Goal: Task Accomplishment & Management: Complete application form

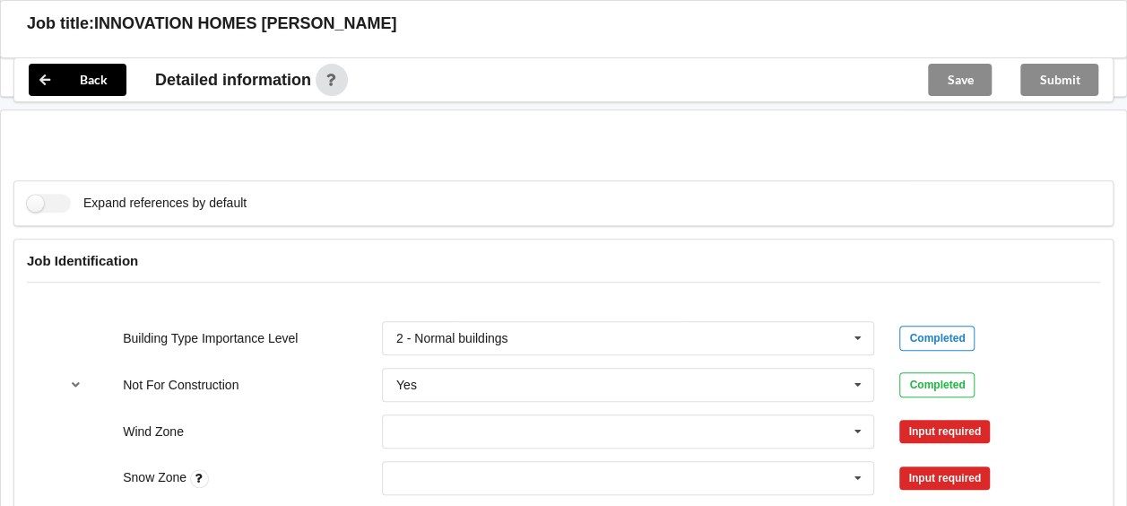
scroll to position [628, 0]
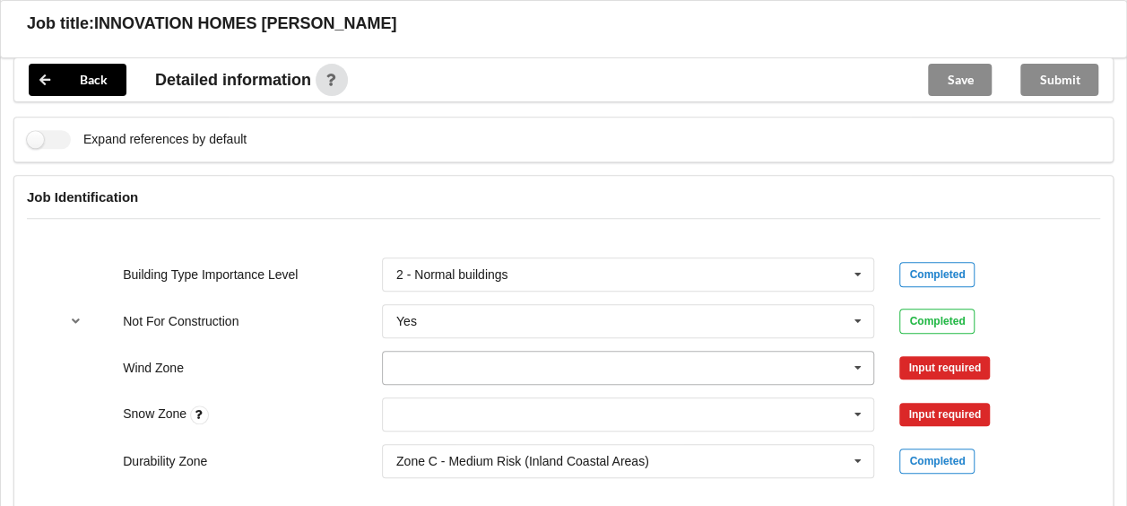
click at [855, 351] on icon at bounding box center [858, 367] width 27 height 33
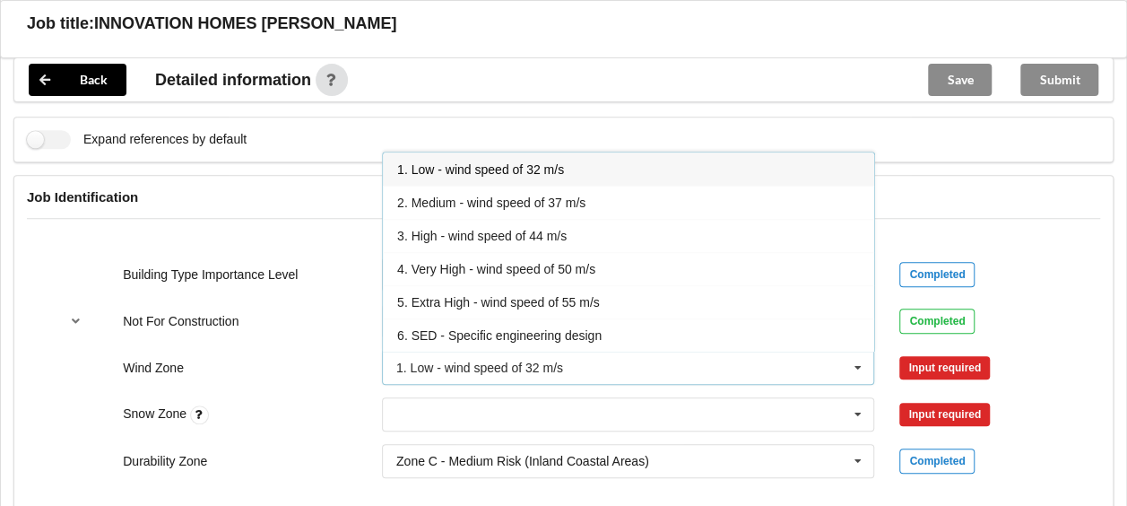
click at [507, 262] on span "4. Very High - wind speed of 50 m/s" at bounding box center [496, 269] width 198 height 14
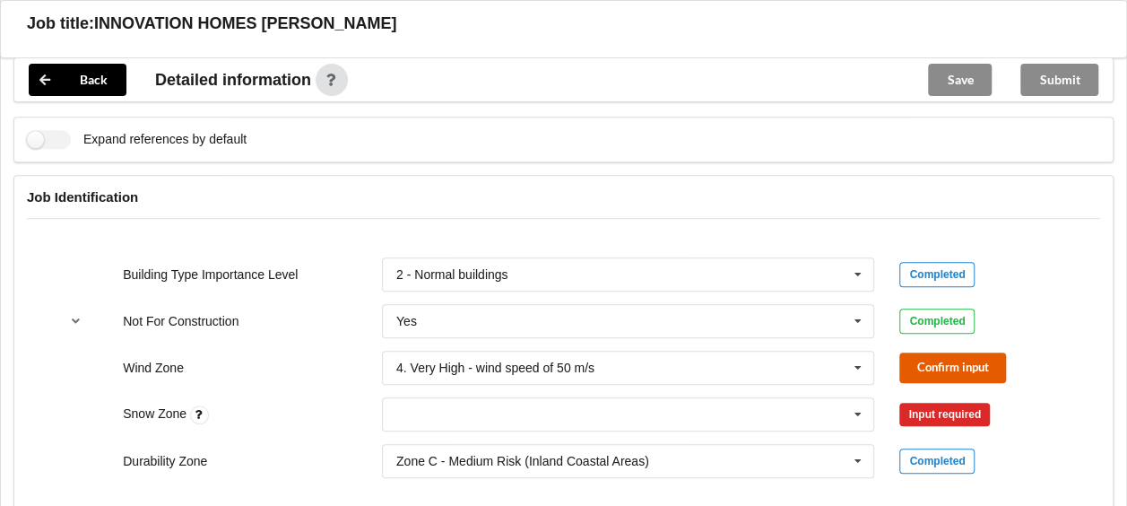
click at [917, 352] on button "Confirm input" at bounding box center [952, 367] width 107 height 30
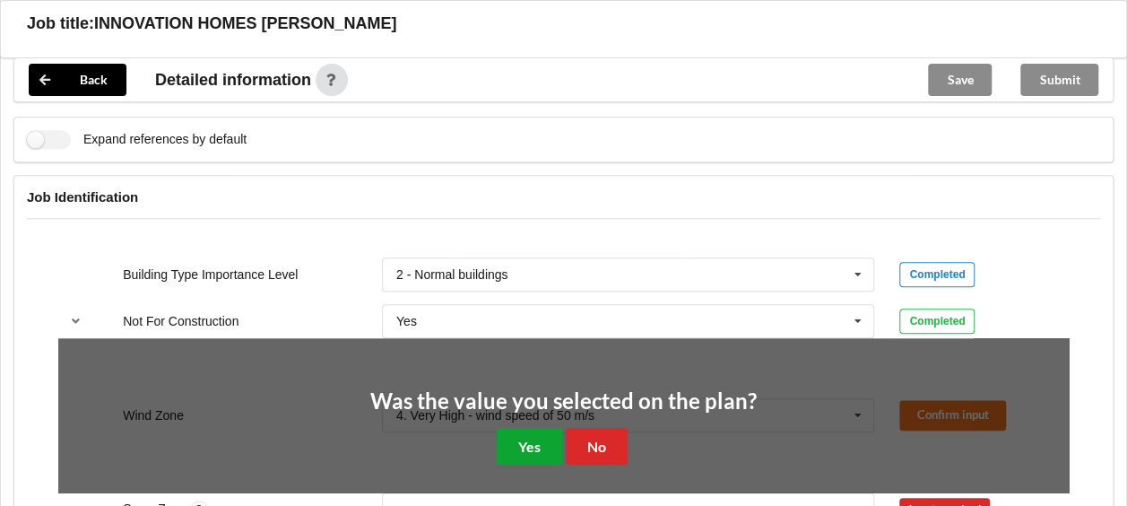
click at [538, 428] on button "Yes" at bounding box center [529, 446] width 65 height 37
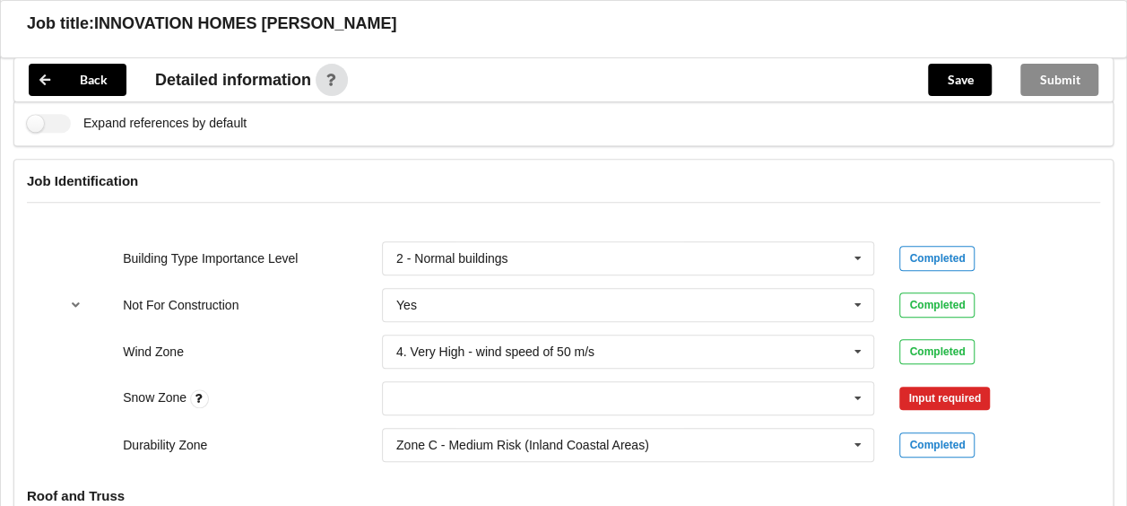
scroll to position [807, 0]
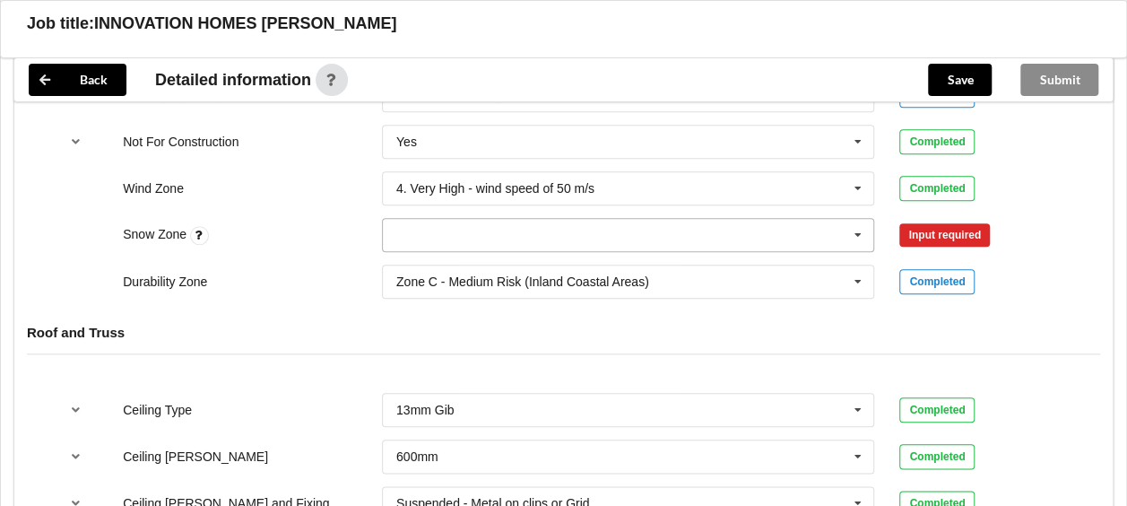
click at [767, 220] on input "text" at bounding box center [629, 235] width 491 height 32
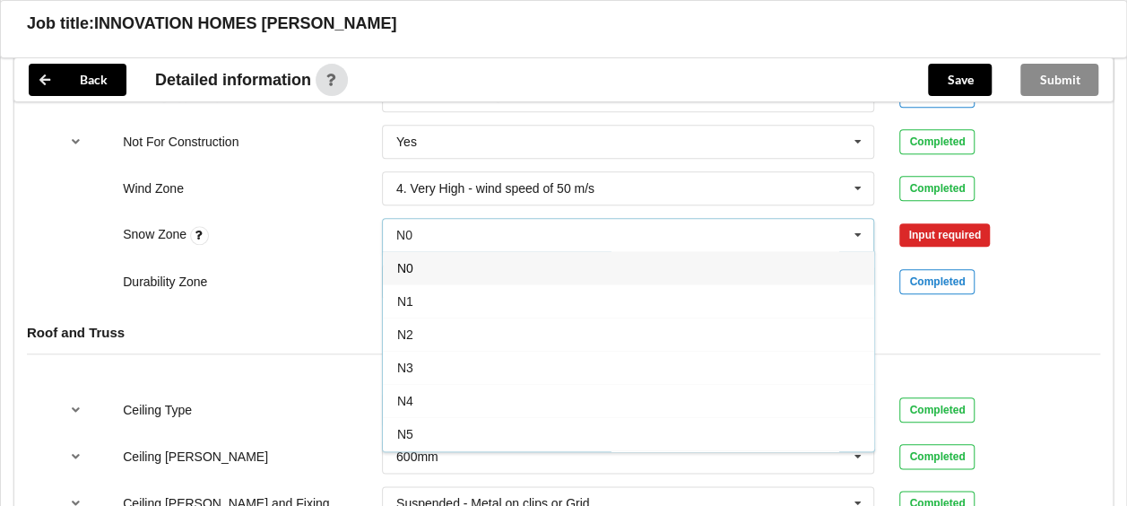
click at [429, 255] on div "N0" at bounding box center [628, 267] width 491 height 33
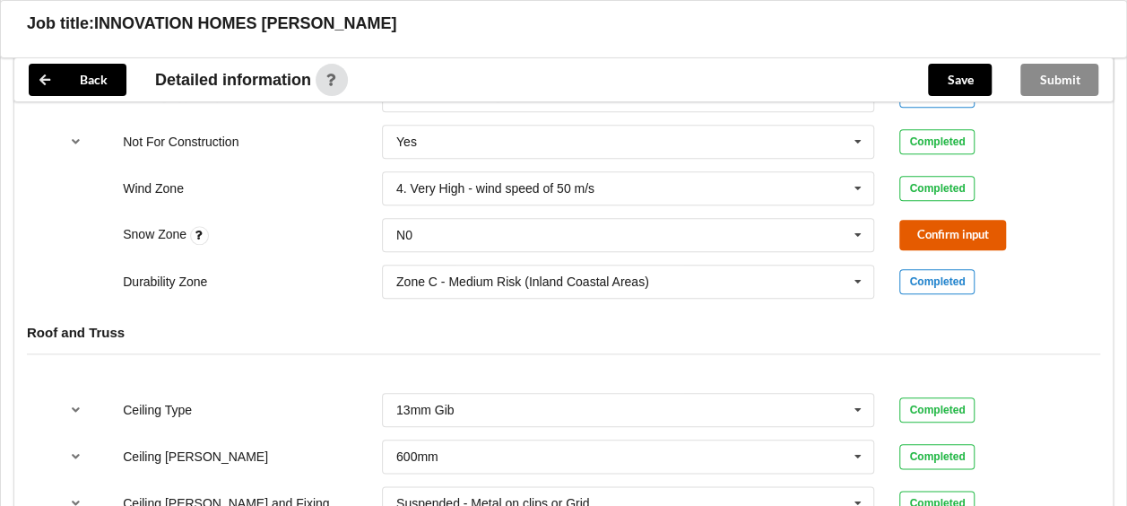
click at [920, 220] on button "Confirm input" at bounding box center [952, 235] width 107 height 30
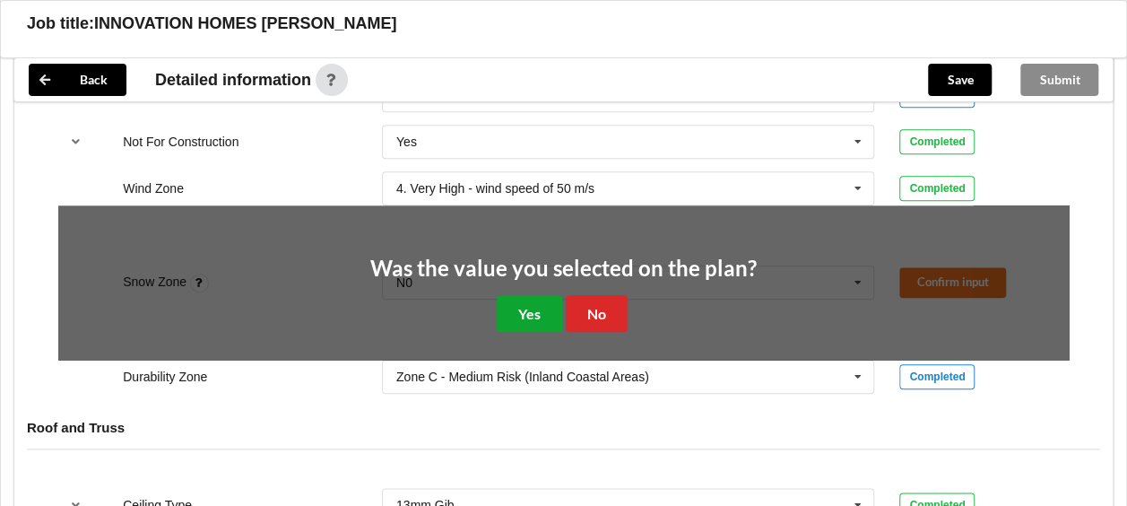
click at [524, 295] on button "Yes" at bounding box center [529, 313] width 65 height 37
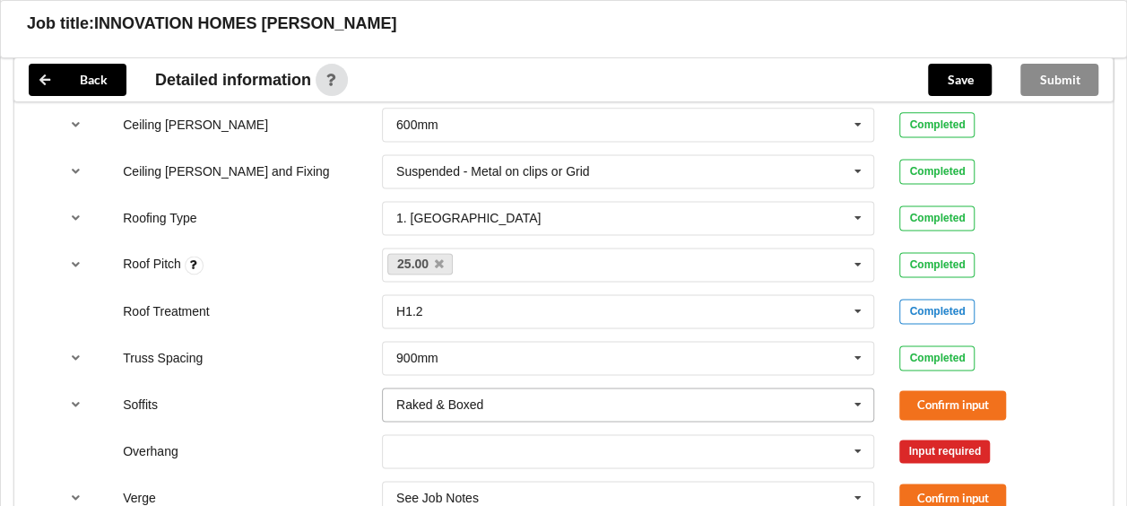
scroll to position [1165, 0]
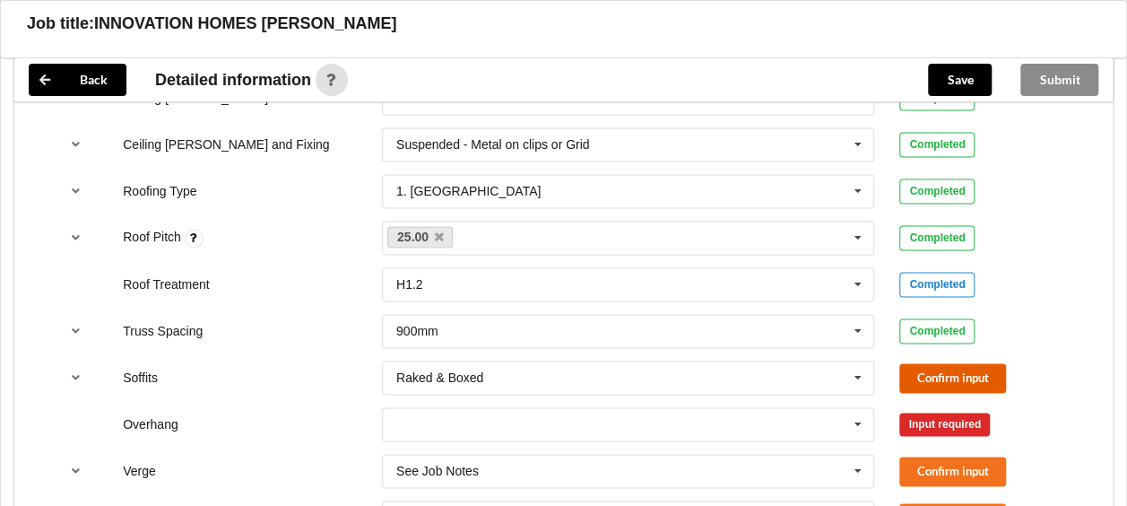
click at [949, 363] on button "Confirm input" at bounding box center [952, 378] width 107 height 30
click at [859, 408] on icon at bounding box center [858, 424] width 27 height 33
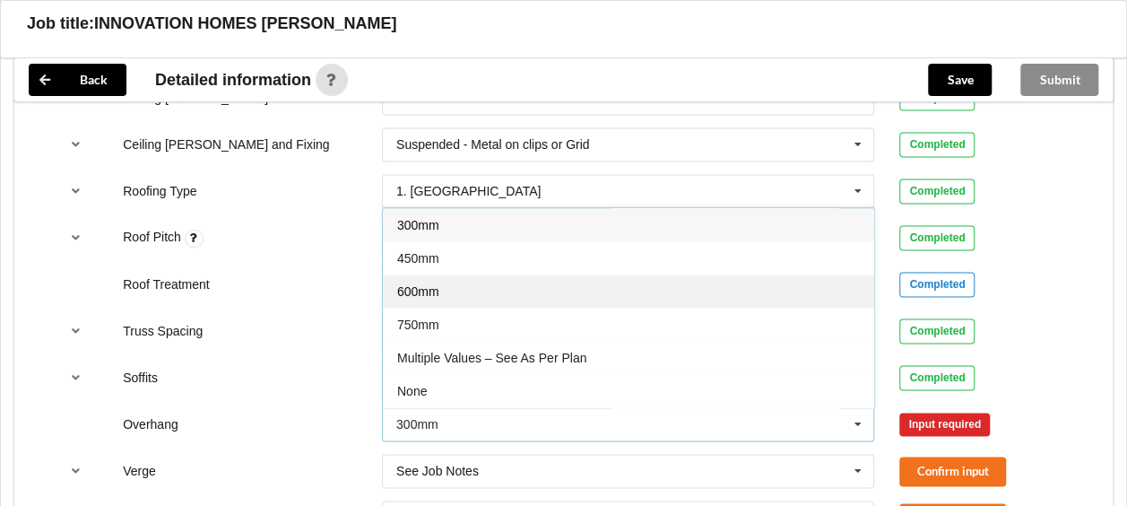
click at [411, 284] on span "600mm" at bounding box center [418, 291] width 42 height 14
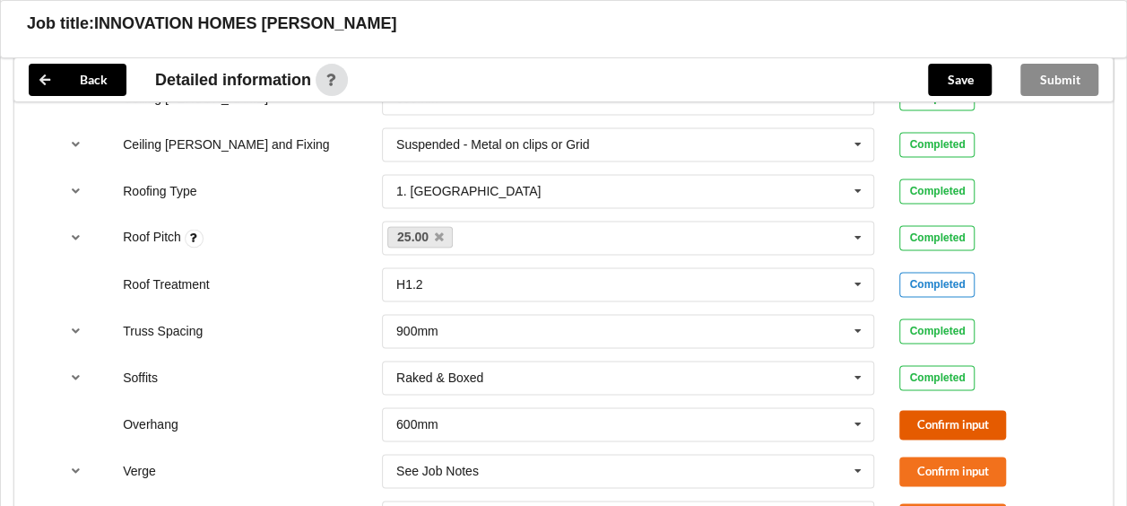
click at [923, 410] on button "Confirm input" at bounding box center [952, 425] width 107 height 30
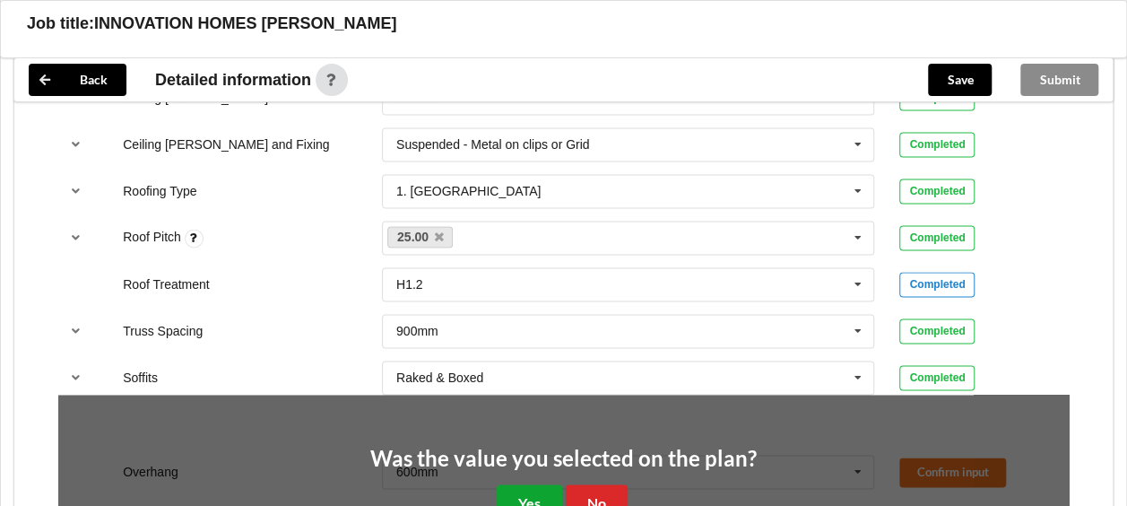
click at [520, 489] on button "Yes" at bounding box center [529, 502] width 65 height 37
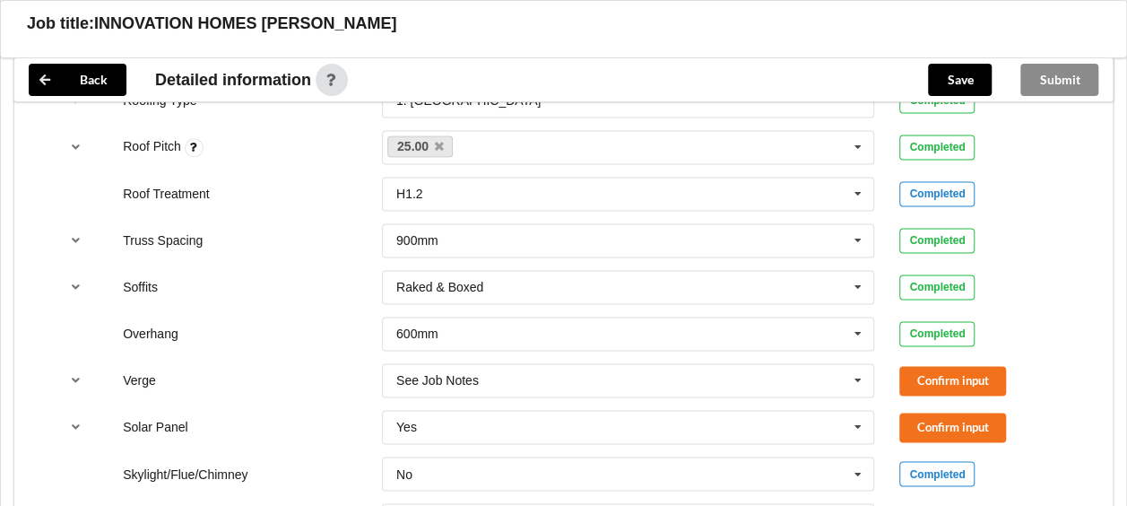
scroll to position [1345, 0]
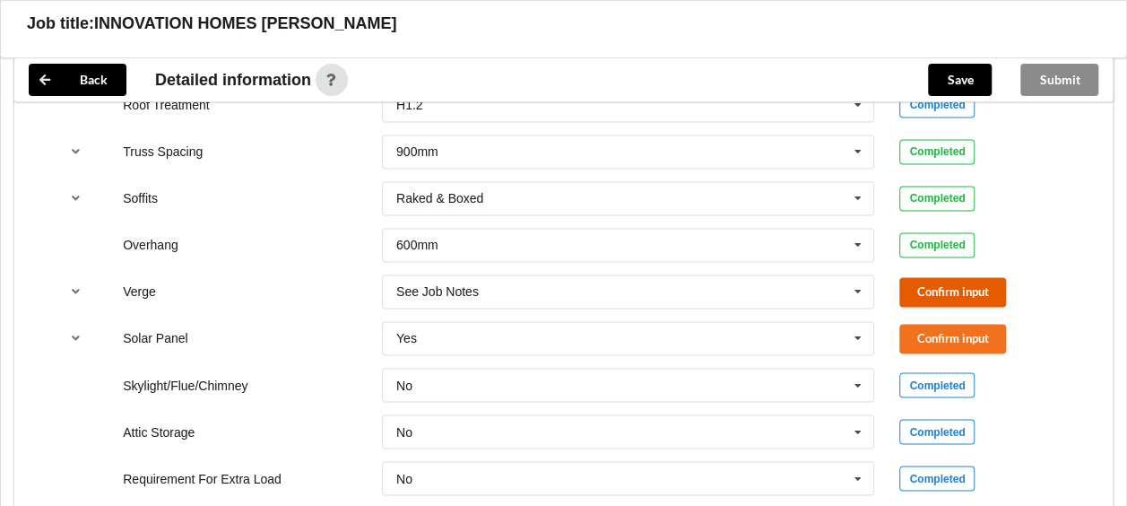
click at [942, 277] on button "Confirm input" at bounding box center [952, 292] width 107 height 30
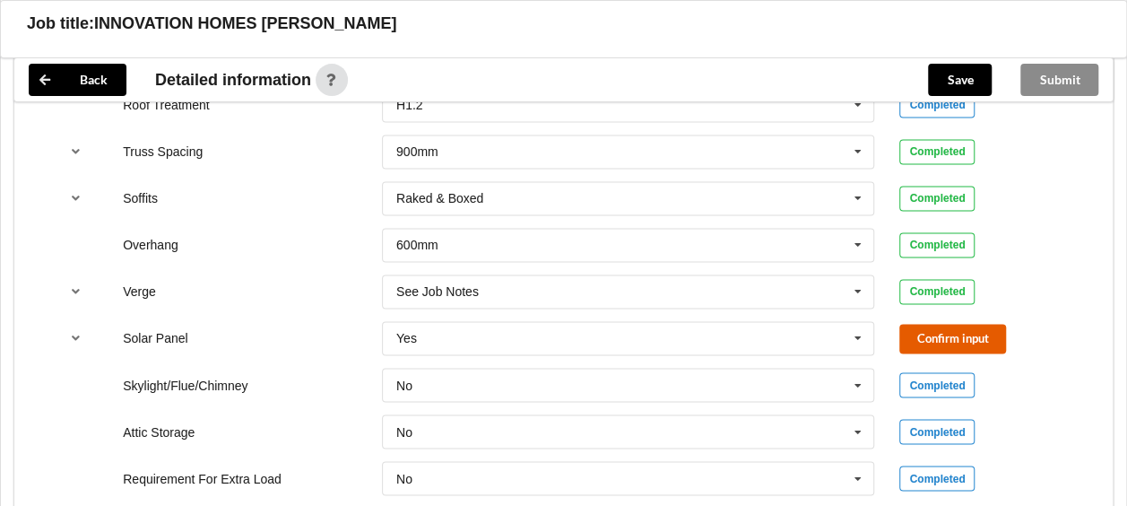
click at [923, 324] on button "Confirm input" at bounding box center [952, 339] width 107 height 30
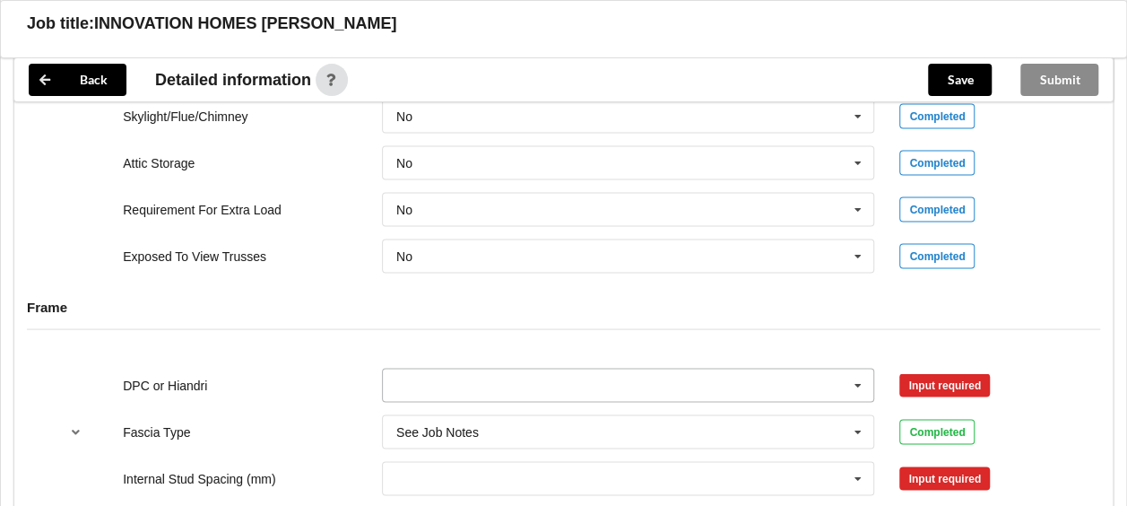
click at [861, 368] on icon at bounding box center [858, 384] width 27 height 33
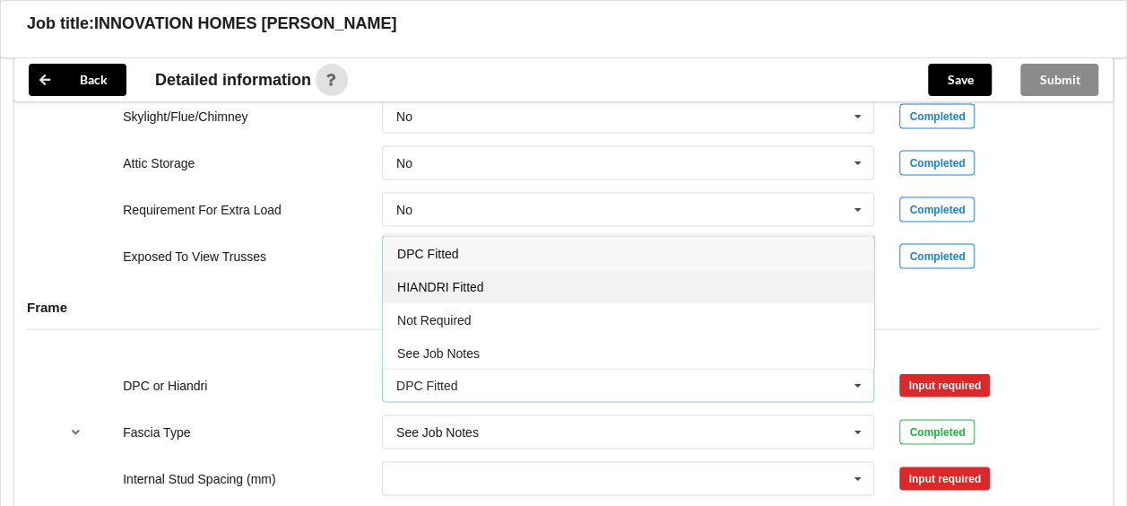
click at [460, 279] on span "HIANDRI Fitted" at bounding box center [440, 286] width 86 height 14
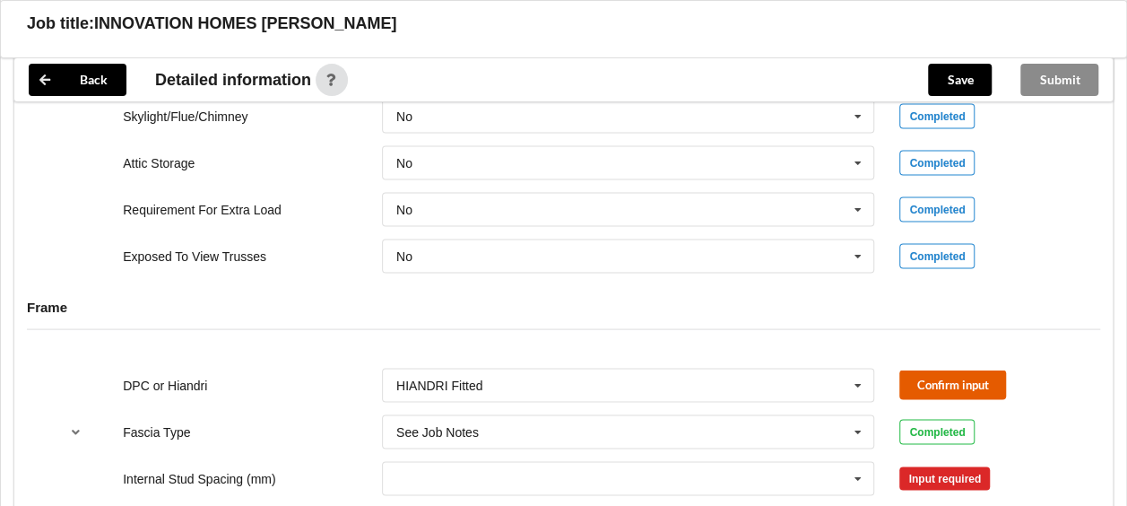
click at [940, 369] on button "Confirm input" at bounding box center [952, 384] width 107 height 30
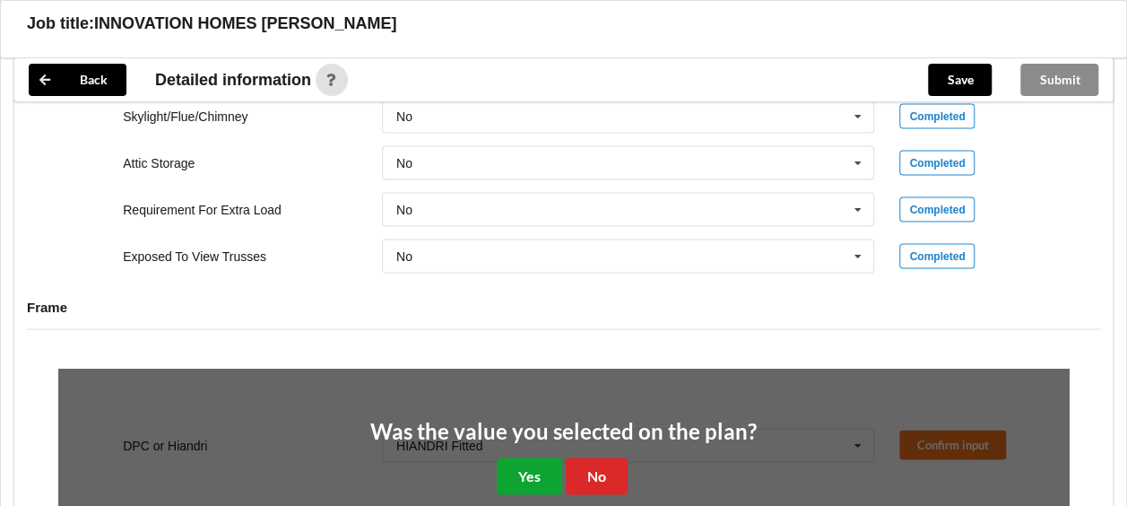
click at [547, 457] on button "Yes" at bounding box center [529, 475] width 65 height 37
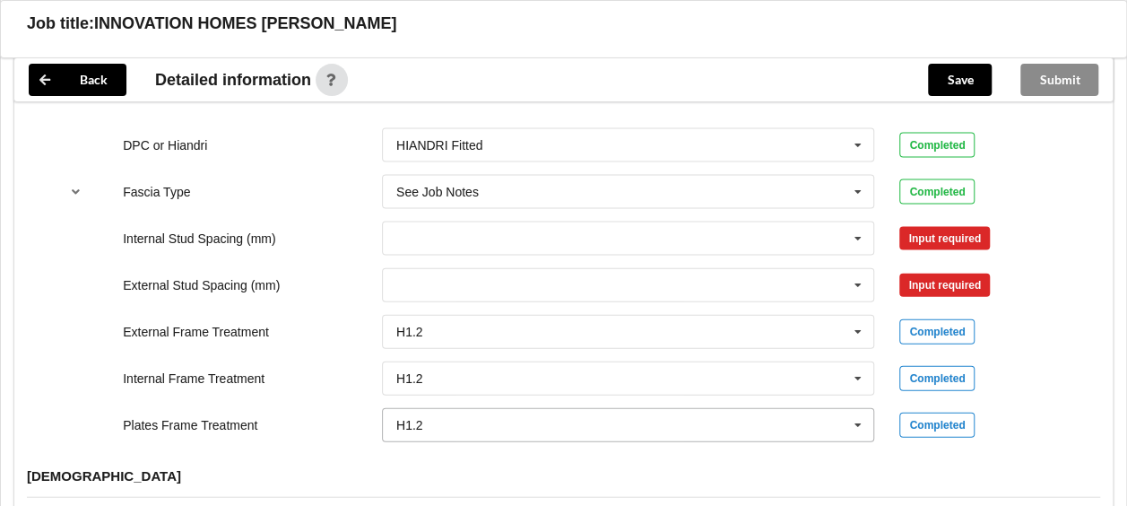
scroll to position [1883, 0]
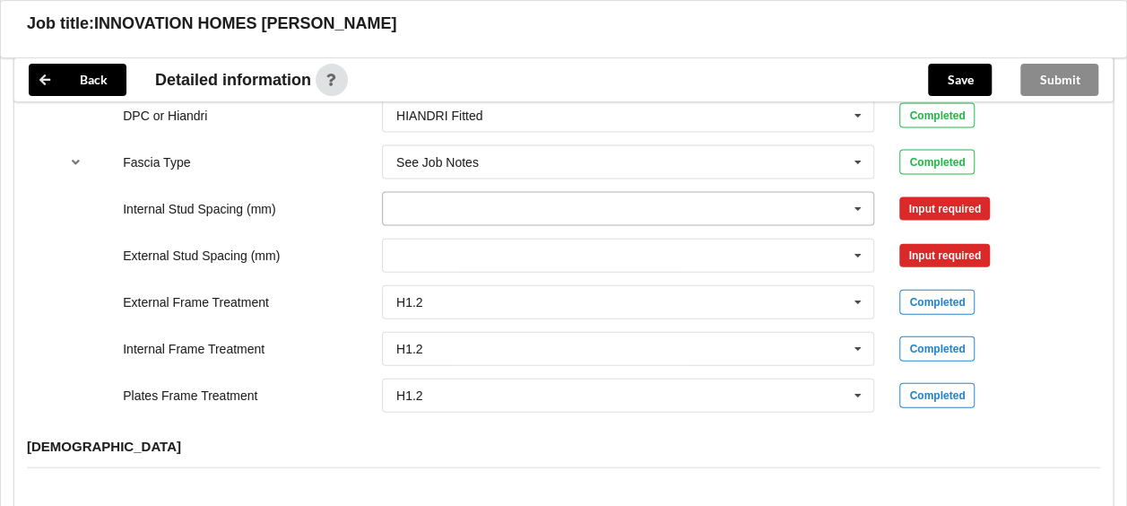
click at [855, 193] on icon at bounding box center [858, 209] width 27 height 33
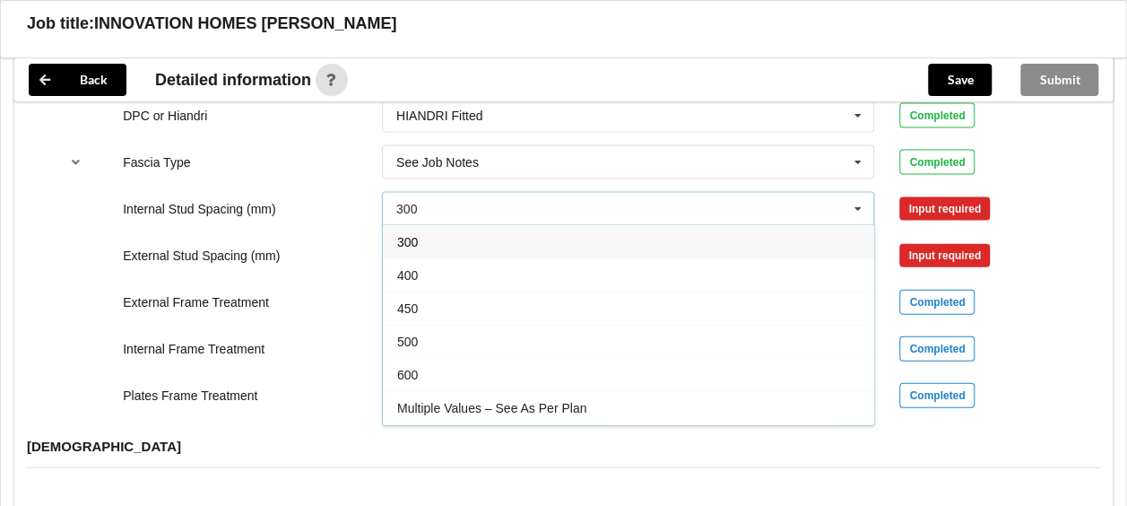
drag, startPoint x: 625, startPoint y: 386, endPoint x: 649, endPoint y: 364, distance: 32.4
click at [629, 391] on div "Multiple Values – See As Per Plan" at bounding box center [628, 407] width 491 height 33
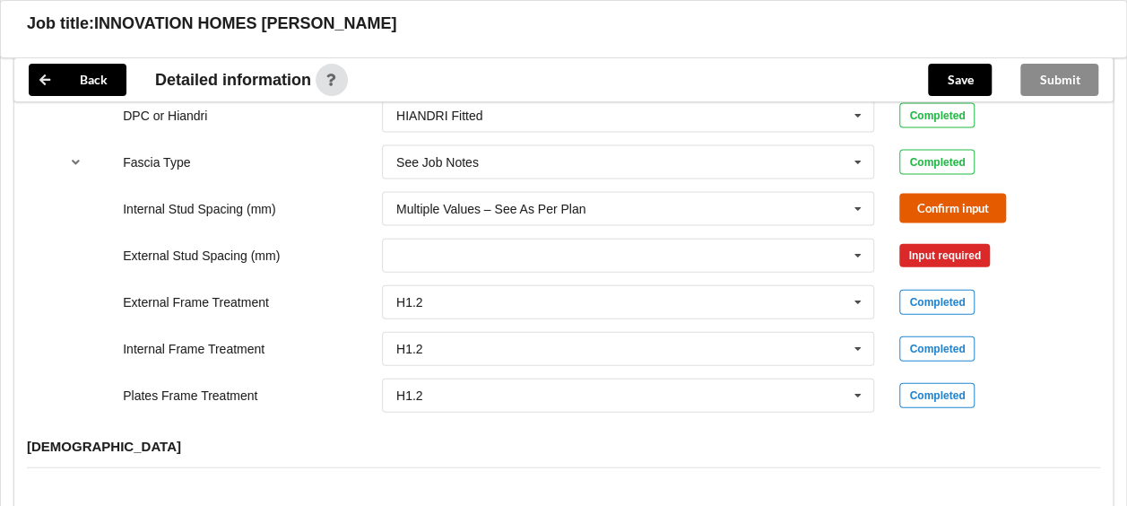
click at [945, 194] on button "Confirm input" at bounding box center [952, 209] width 107 height 30
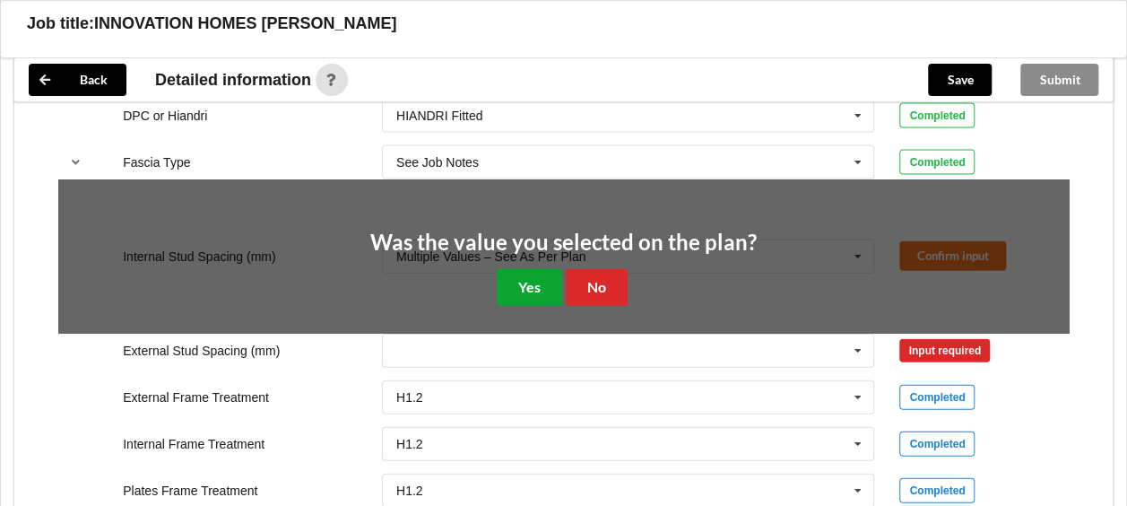
click at [517, 269] on button "Yes" at bounding box center [529, 287] width 65 height 37
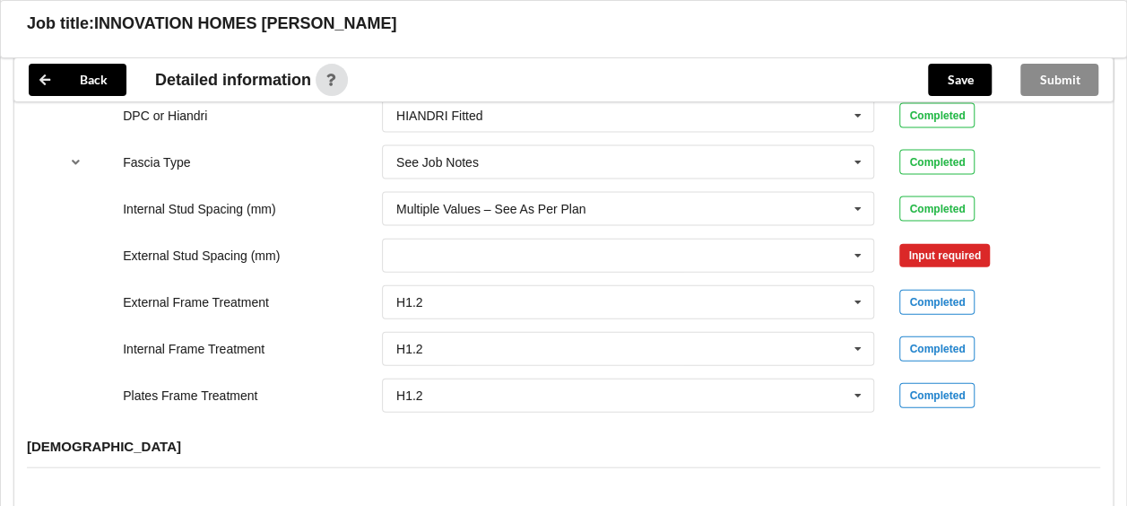
click at [931, 244] on div "Input required" at bounding box center [944, 255] width 91 height 23
click at [858, 239] on icon at bounding box center [858, 255] width 27 height 33
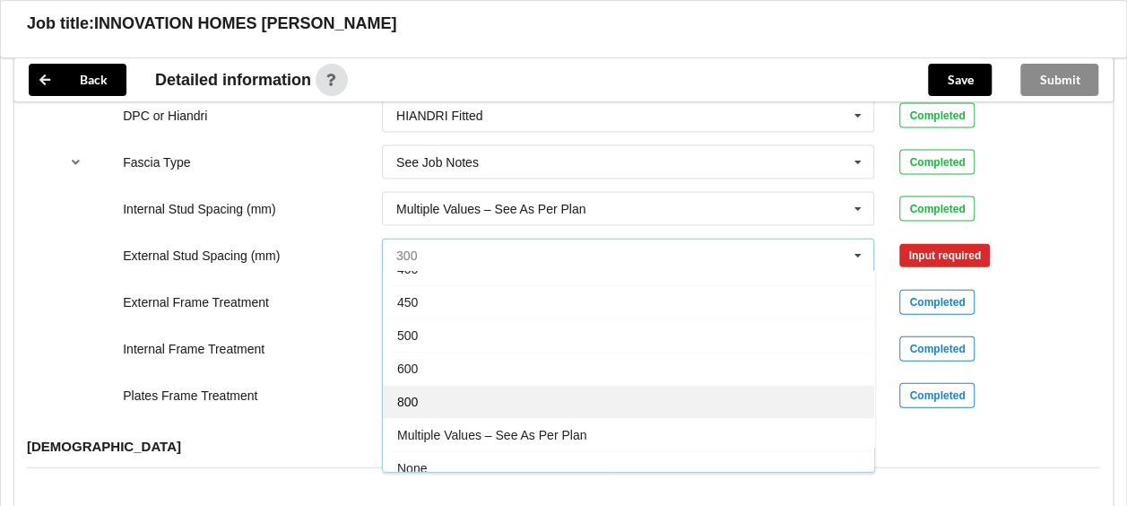
scroll to position [95, 0]
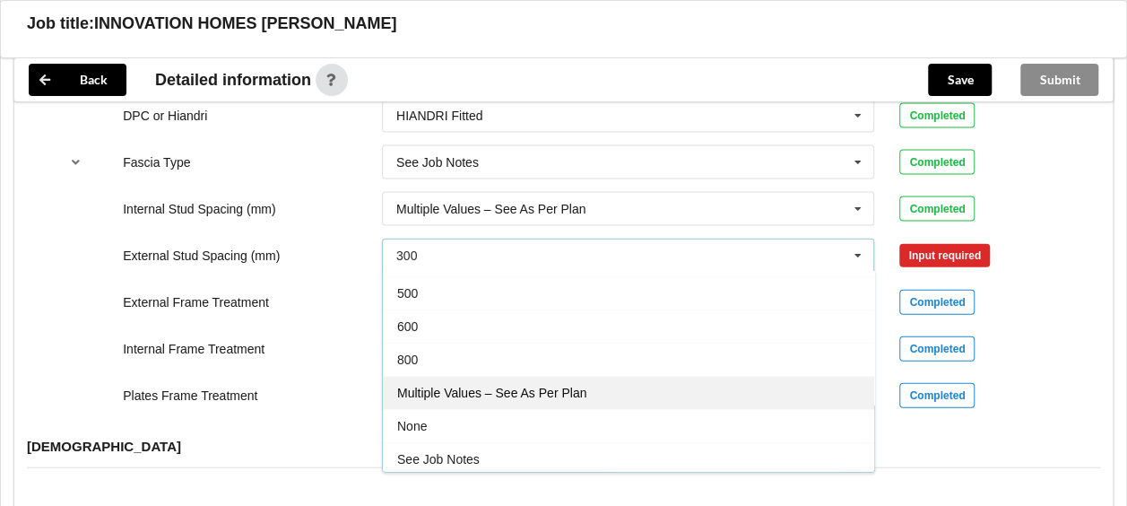
click at [520, 386] on span "Multiple Values – See As Per Plan" at bounding box center [491, 393] width 189 height 14
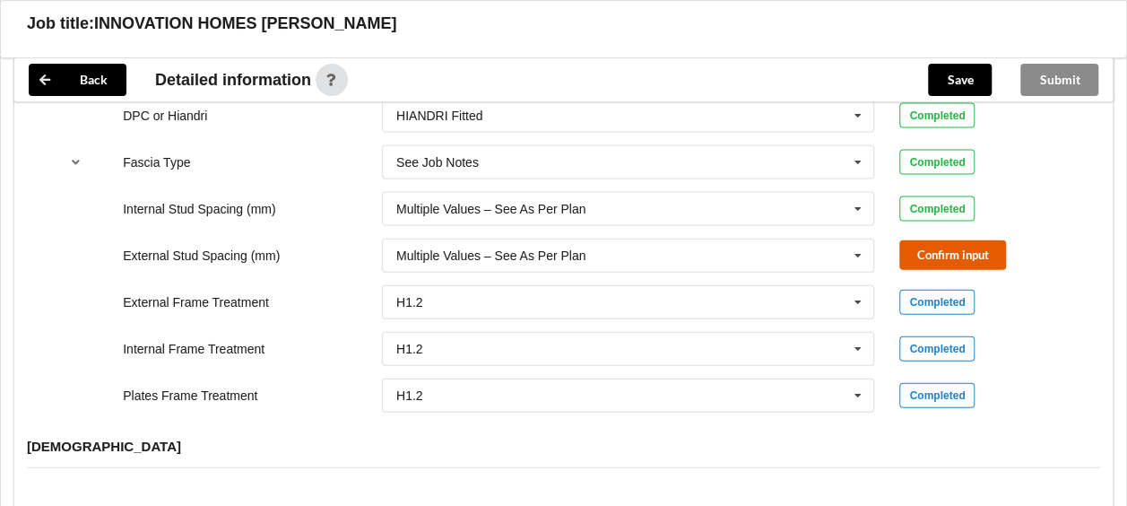
click at [923, 240] on button "Confirm input" at bounding box center [952, 255] width 107 height 30
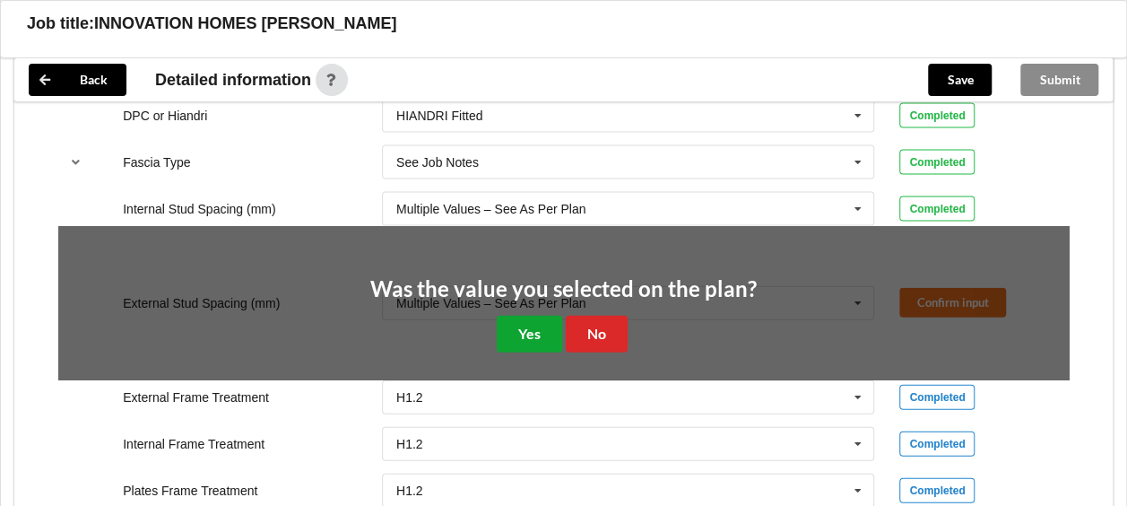
click at [545, 316] on button "Yes" at bounding box center [529, 334] width 65 height 37
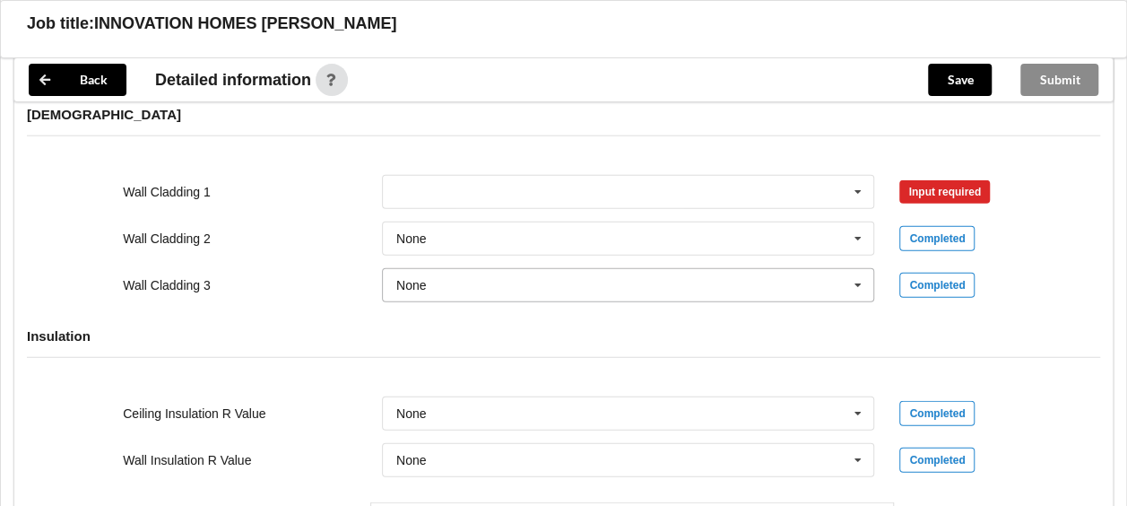
scroll to position [2241, 0]
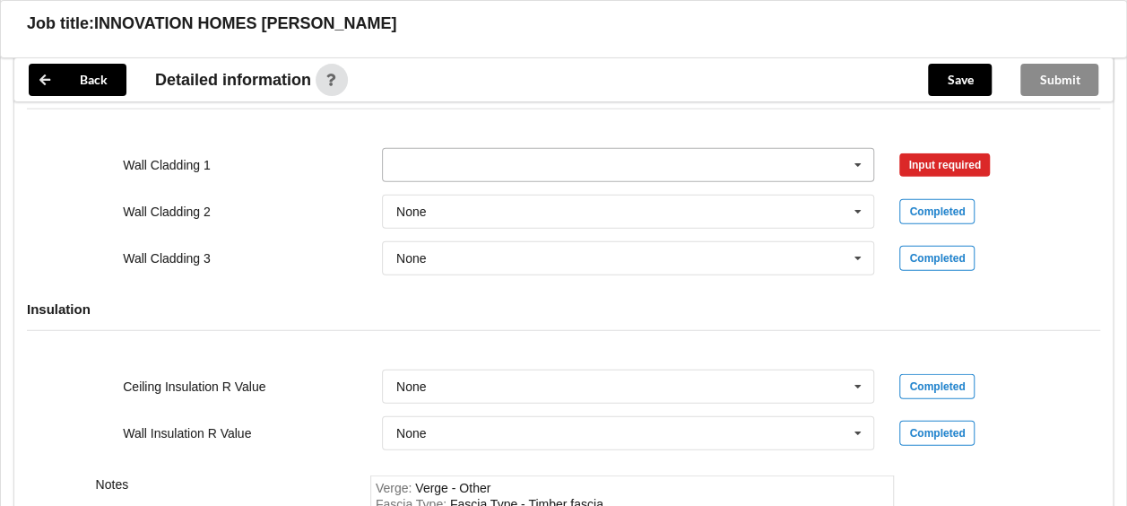
click at [859, 149] on icon at bounding box center [858, 165] width 27 height 33
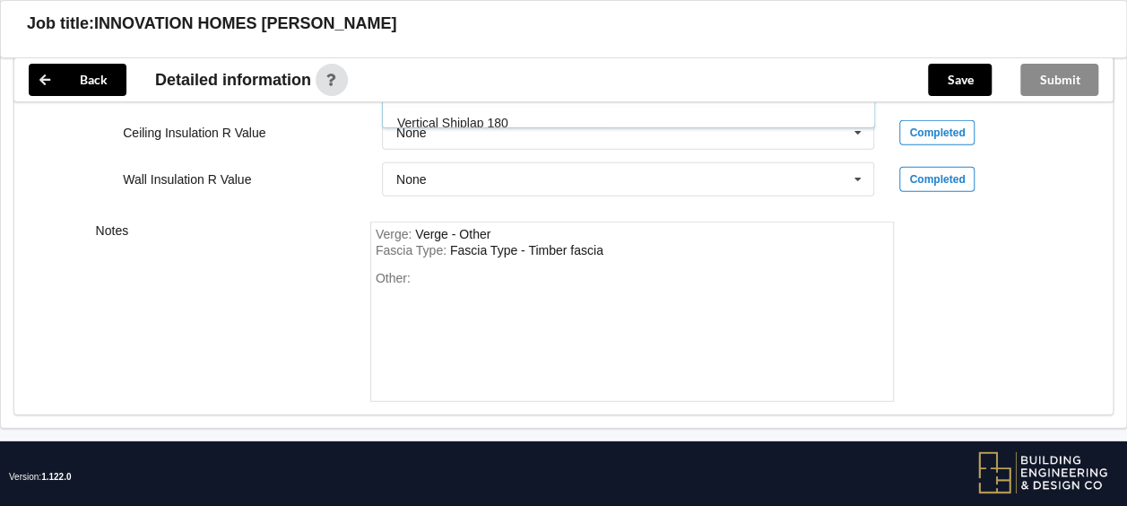
scroll to position [2316, 0]
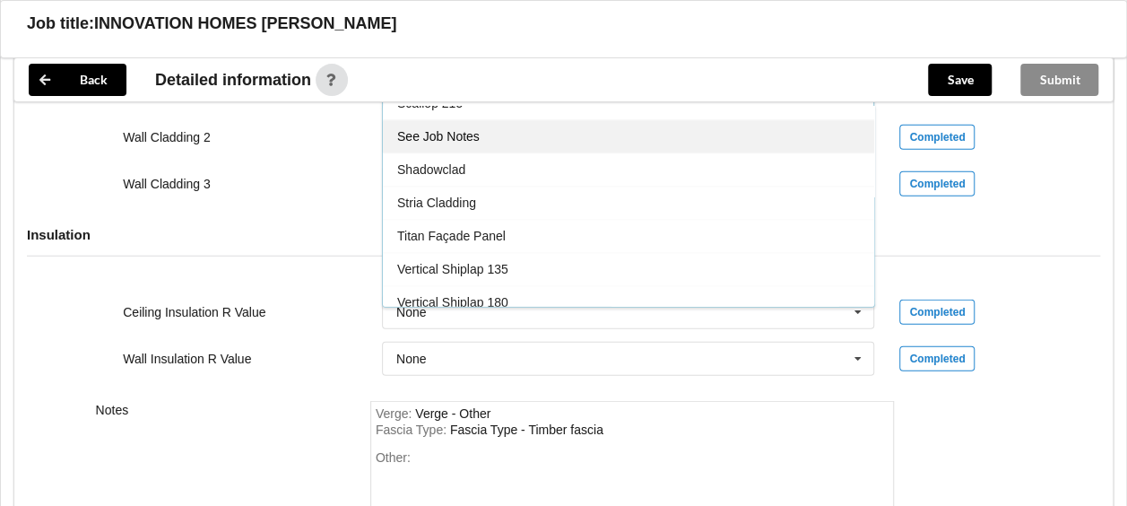
click at [457, 120] on div "See Job Notes" at bounding box center [628, 136] width 491 height 33
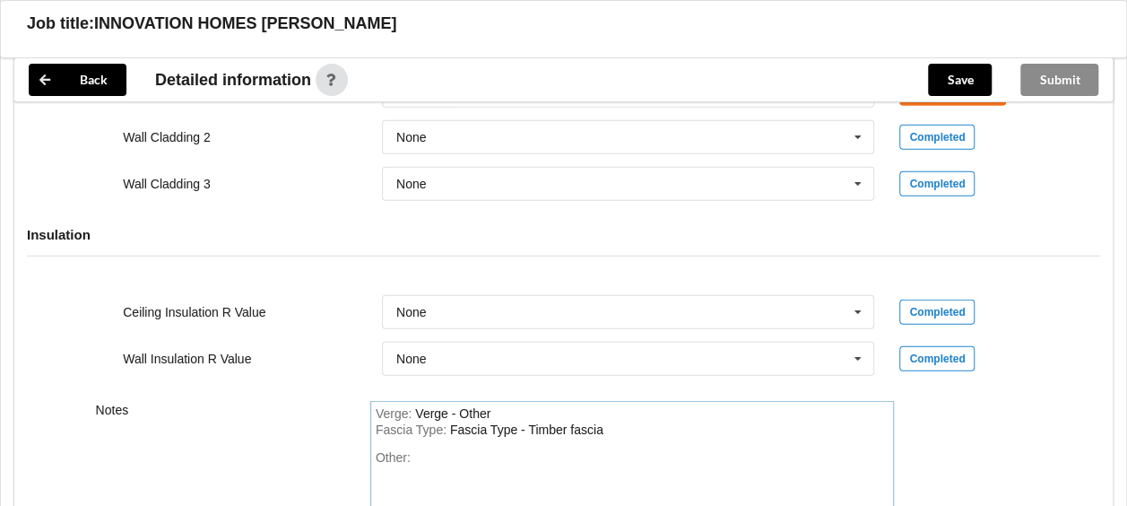
click at [424, 450] on div "Other:" at bounding box center [633, 513] width 514 height 126
click at [436, 450] on div "Cladding 1 DURAGROOVE Alternative option in Nuline 180mm" at bounding box center [473, 465] width 195 height 30
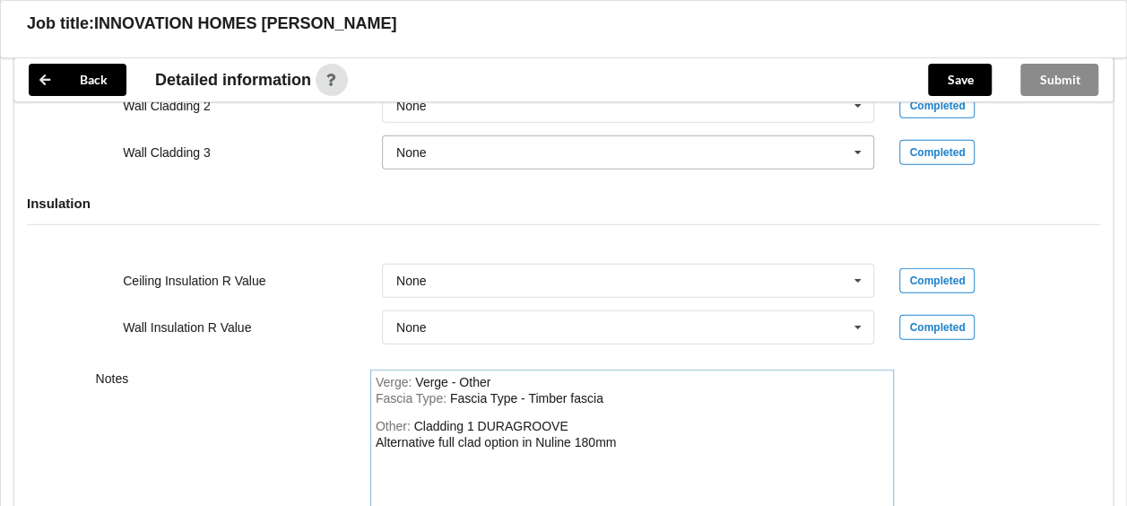
scroll to position [1957, 0]
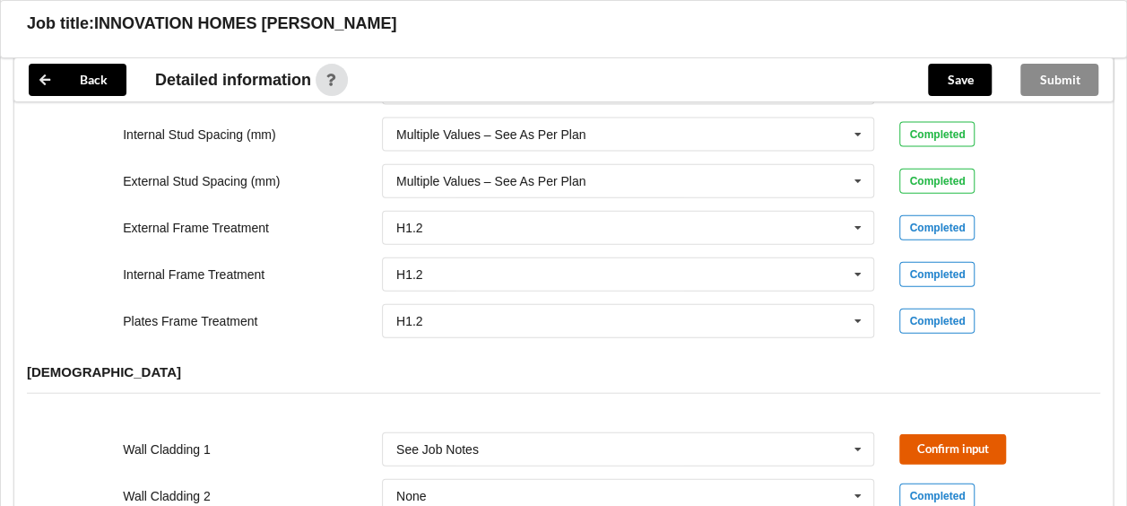
click at [959, 434] on button "Confirm input" at bounding box center [952, 449] width 107 height 30
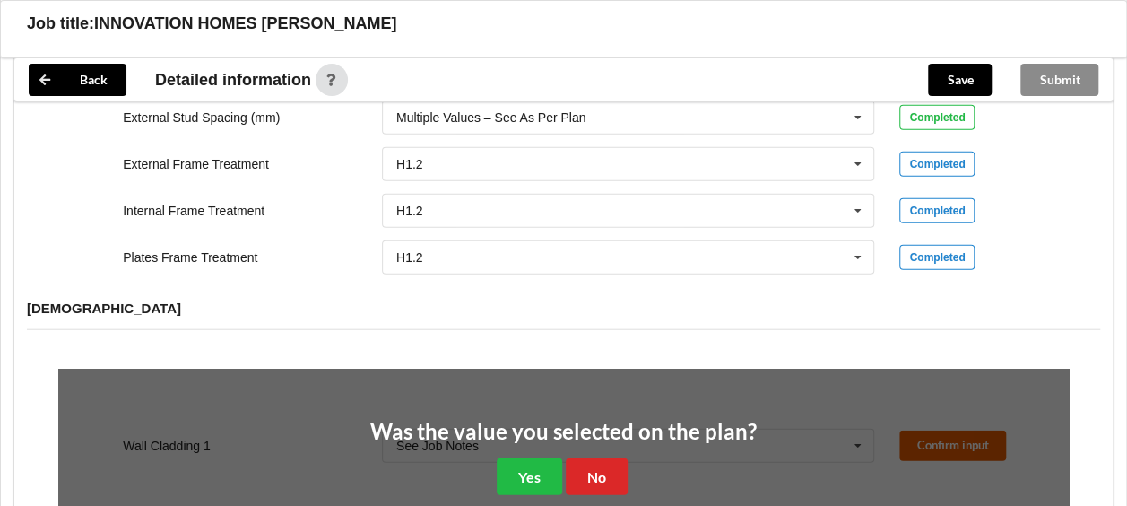
scroll to position [2047, 0]
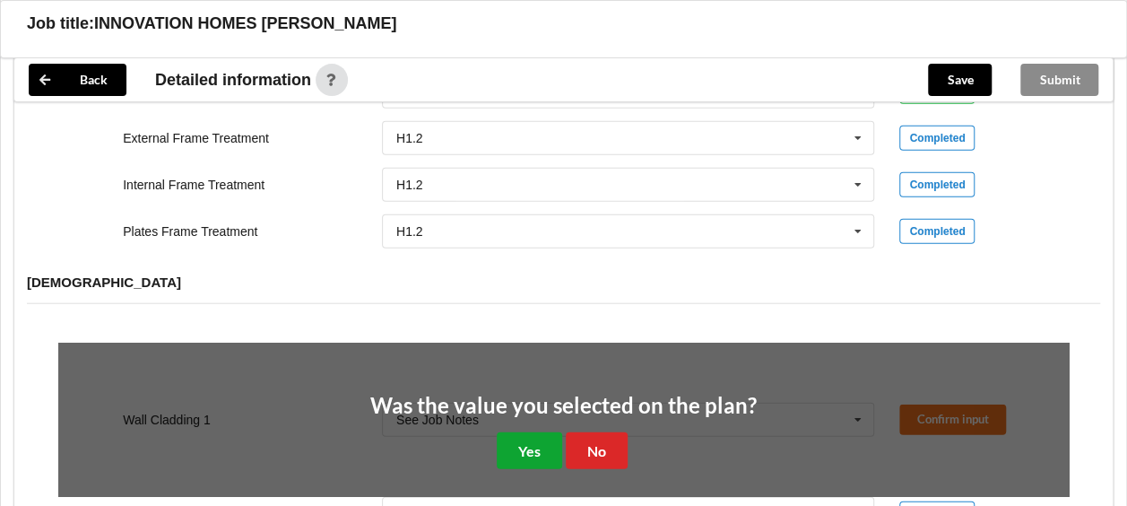
click at [549, 432] on button "Yes" at bounding box center [529, 450] width 65 height 37
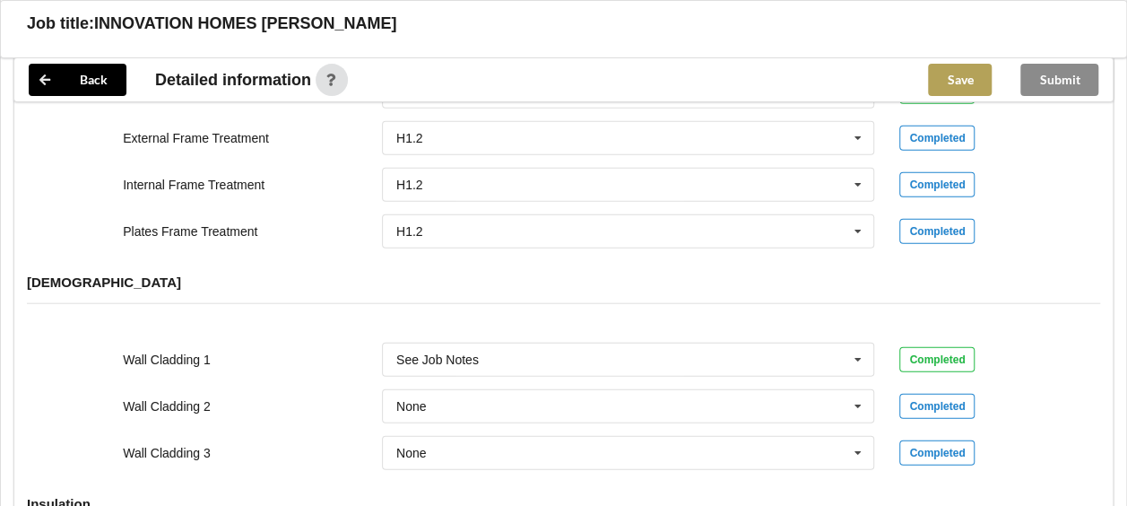
click at [965, 86] on button "Save" at bounding box center [960, 80] width 64 height 32
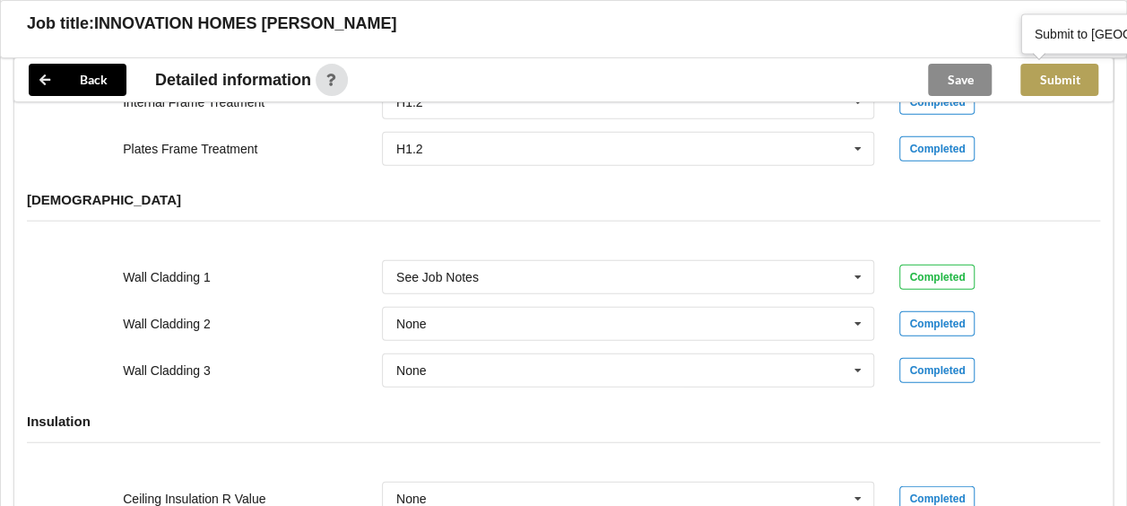
click at [1051, 85] on button "Submit" at bounding box center [1059, 80] width 78 height 32
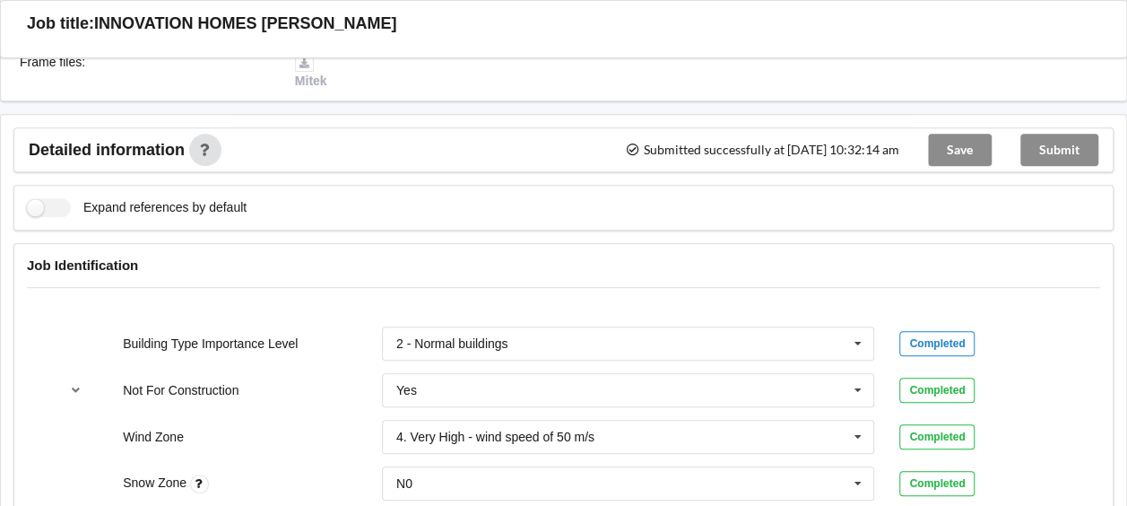
scroll to position [164, 0]
